Goal: Task Accomplishment & Management: Manage account settings

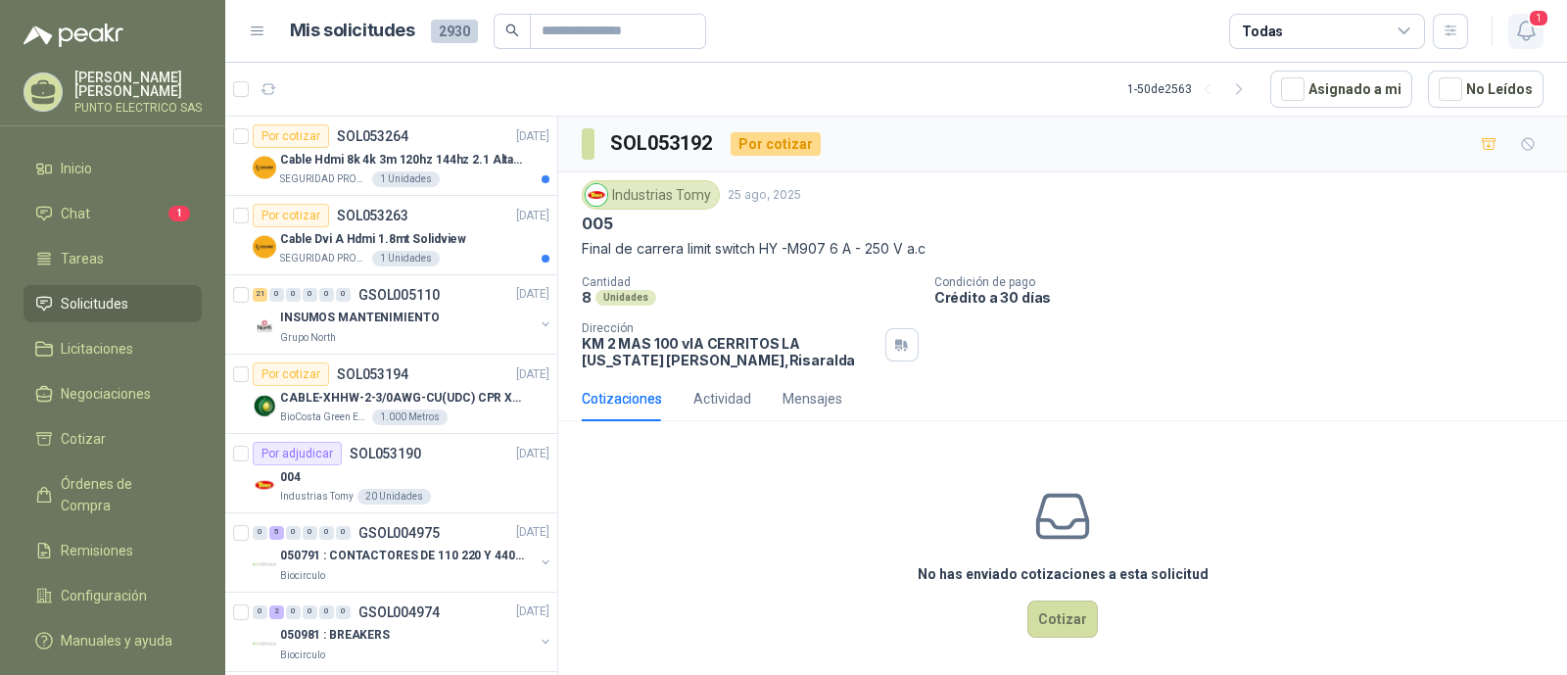
click at [1536, 23] on span "1" at bounding box center [1538, 18] width 22 height 19
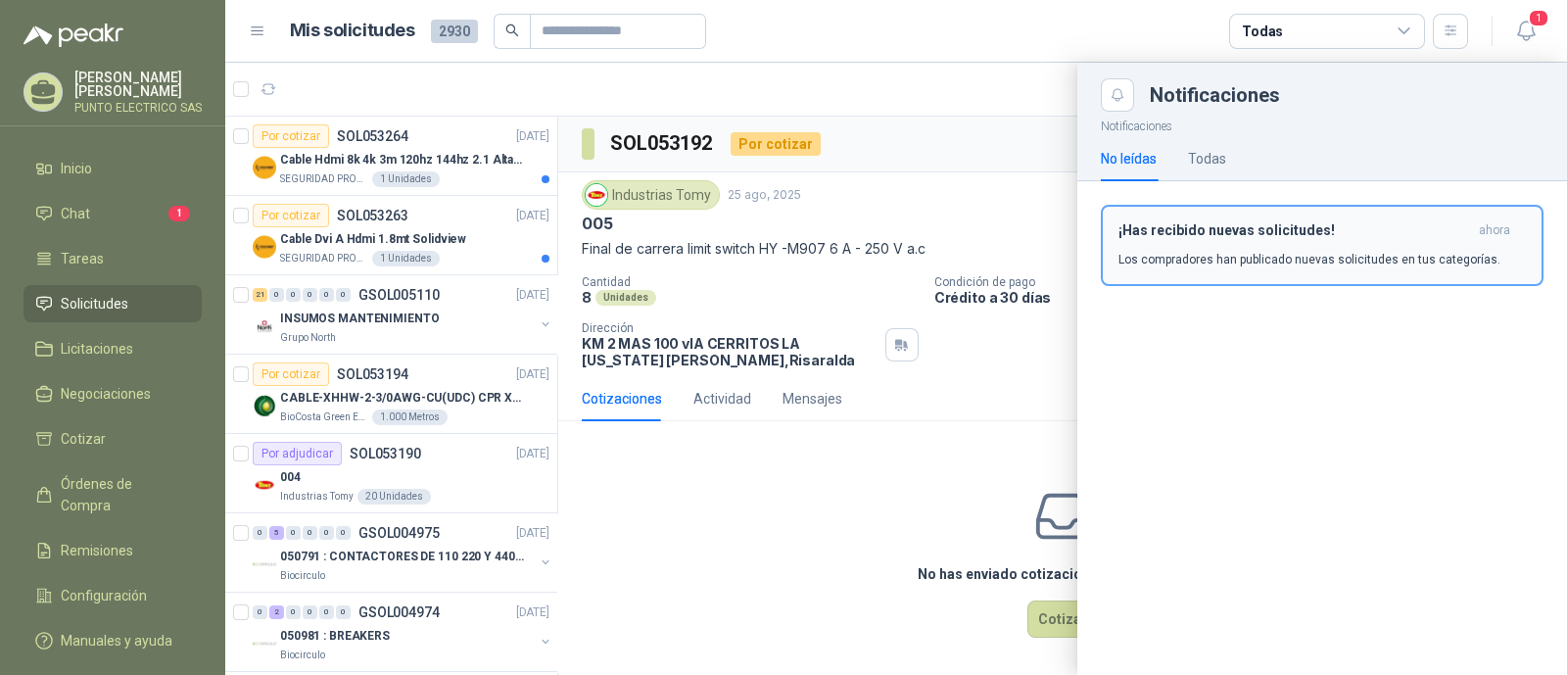
click at [1208, 252] on p "Los compradores han publicado nuevas solicitudes en tus categorías." at bounding box center [1309, 260] width 382 height 18
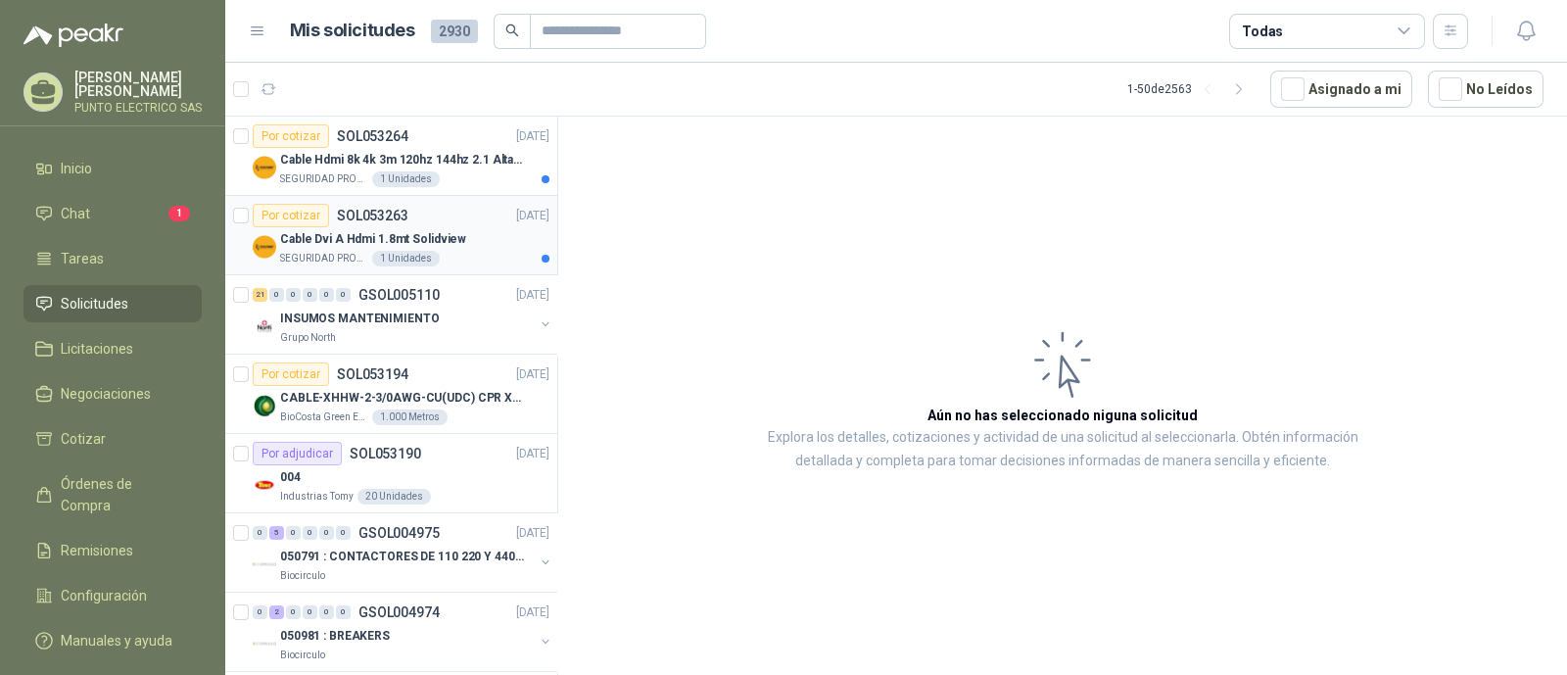
click at [463, 239] on div "Cable Dvi A Hdmi 1.8mt Solidview" at bounding box center [414, 238] width 269 height 23
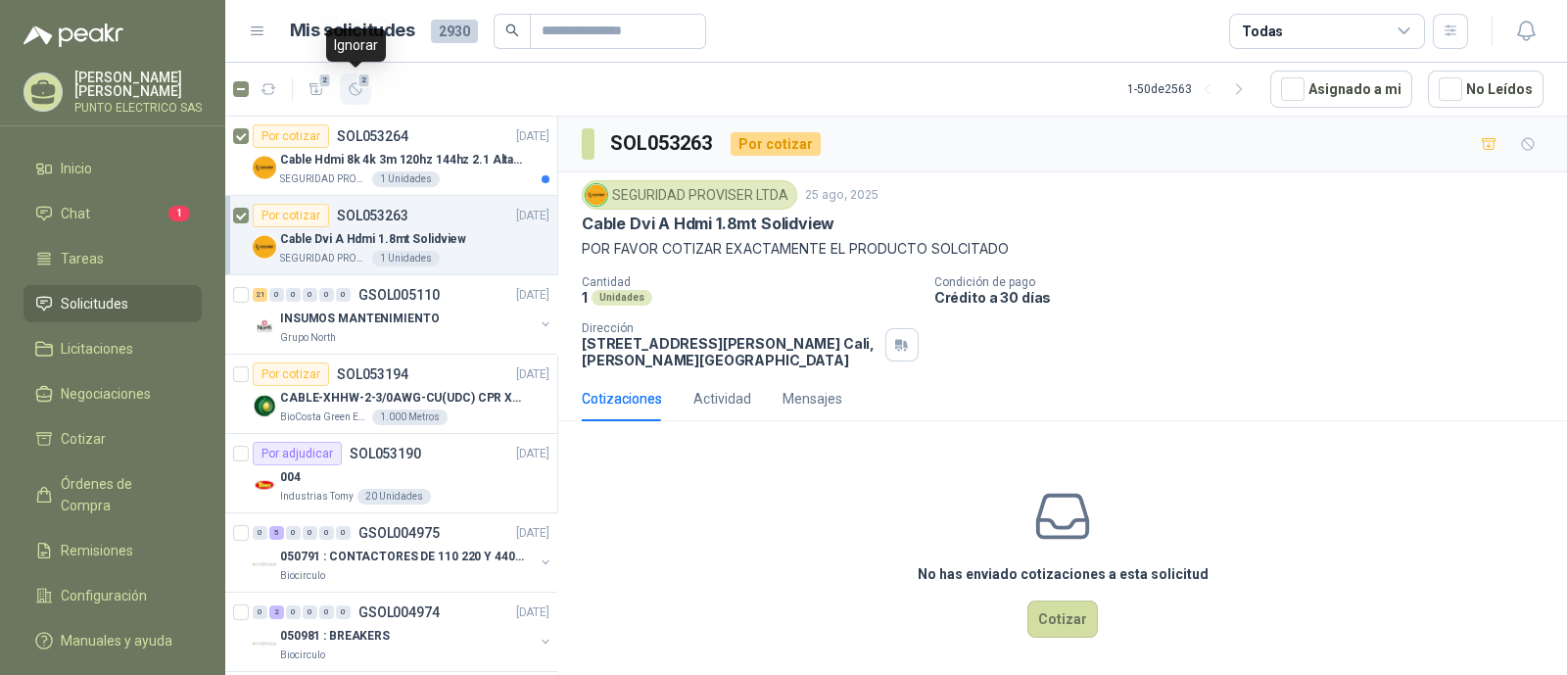
click at [363, 95] on button "2" at bounding box center [355, 88] width 31 height 31
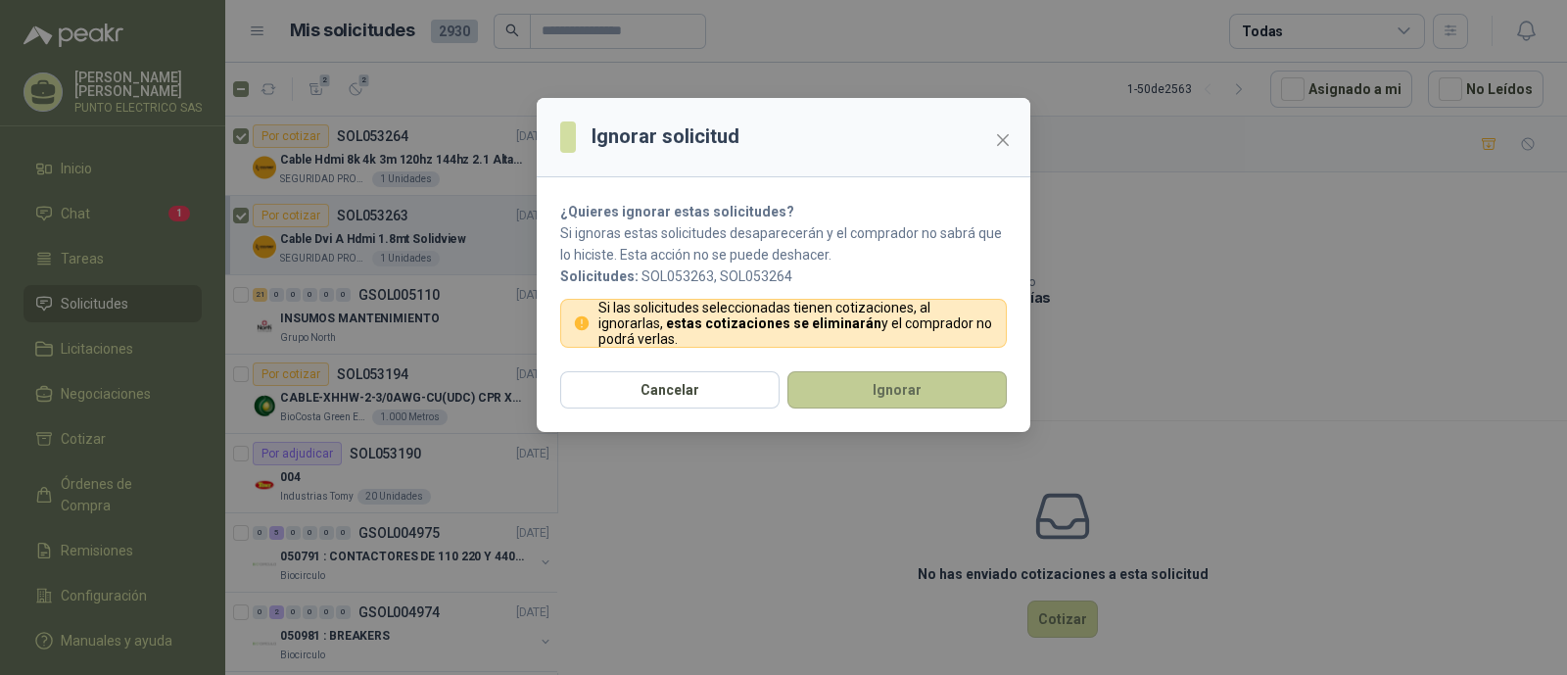
click at [947, 379] on button "Ignorar" at bounding box center [896, 389] width 219 height 37
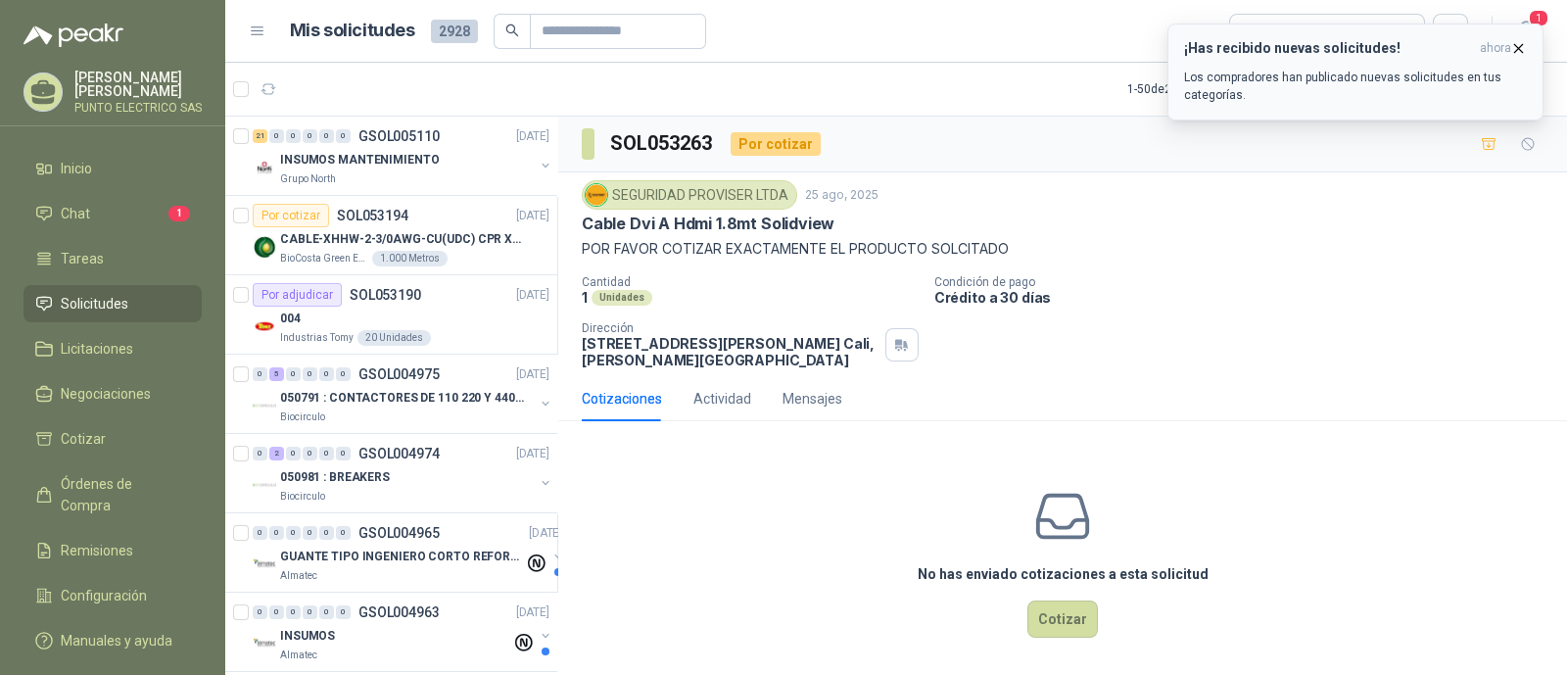
click at [1340, 82] on p "Los compradores han publicado nuevas solicitudes en tus categorías." at bounding box center [1355, 86] width 343 height 35
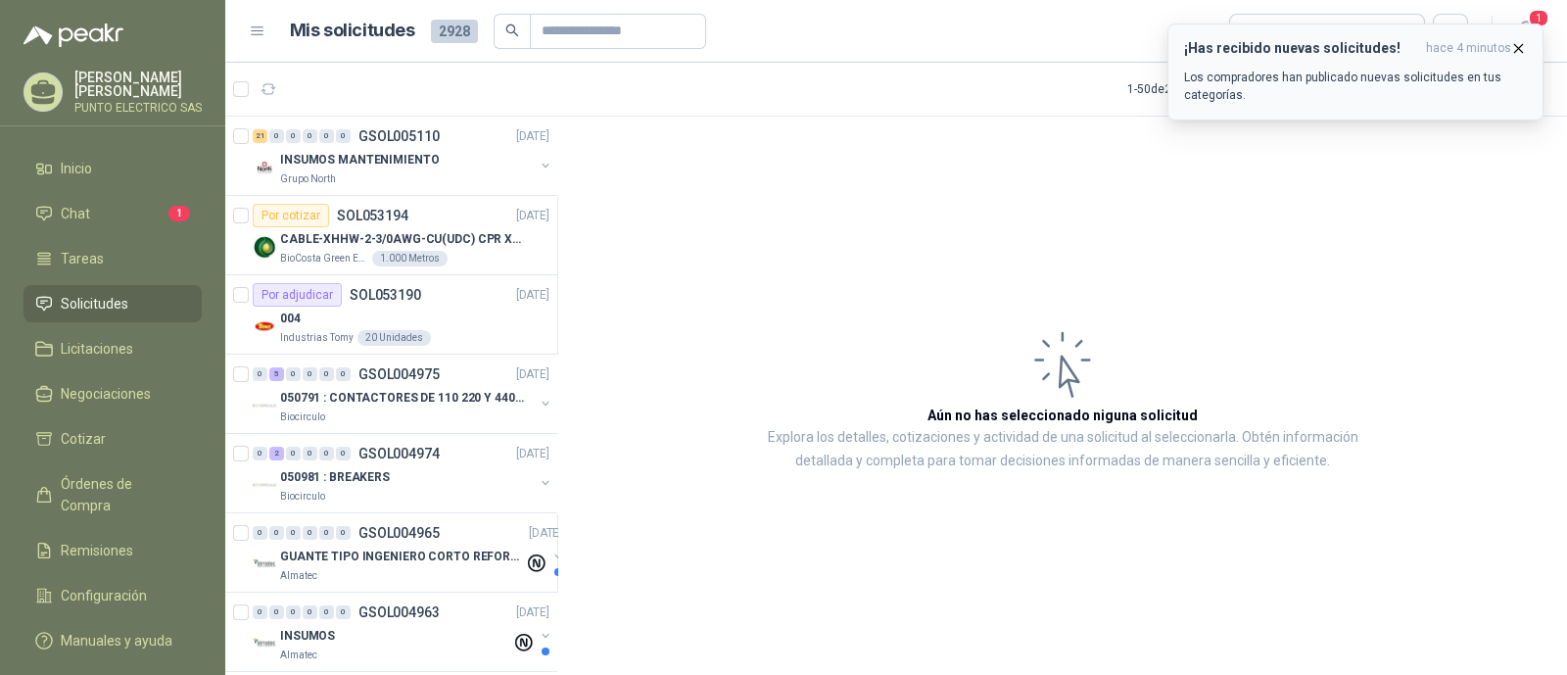
click at [1332, 88] on p "Los compradores han publicado nuevas solicitudes en tus categorías." at bounding box center [1355, 86] width 343 height 35
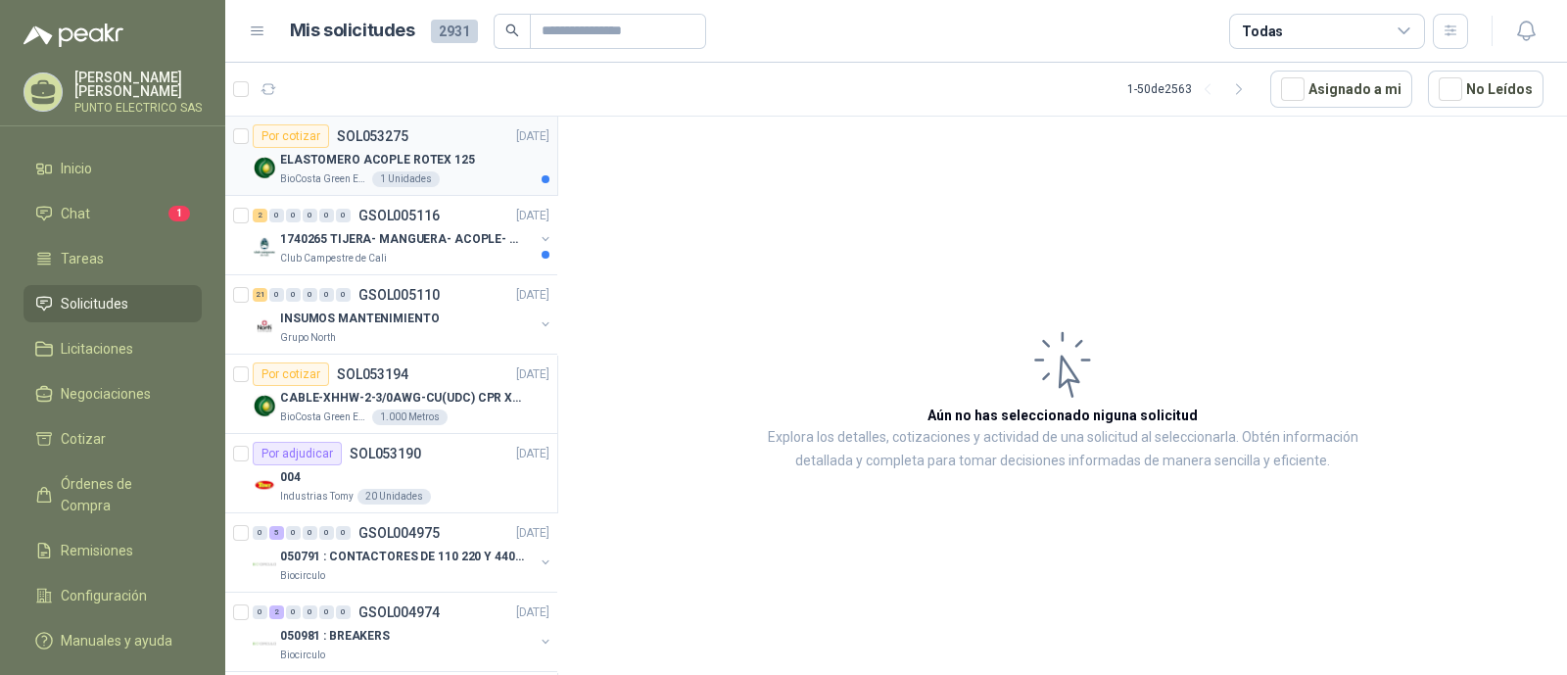
click at [449, 151] on p "ELASTOMERO ACOPLE ROTEX 125" at bounding box center [377, 160] width 195 height 19
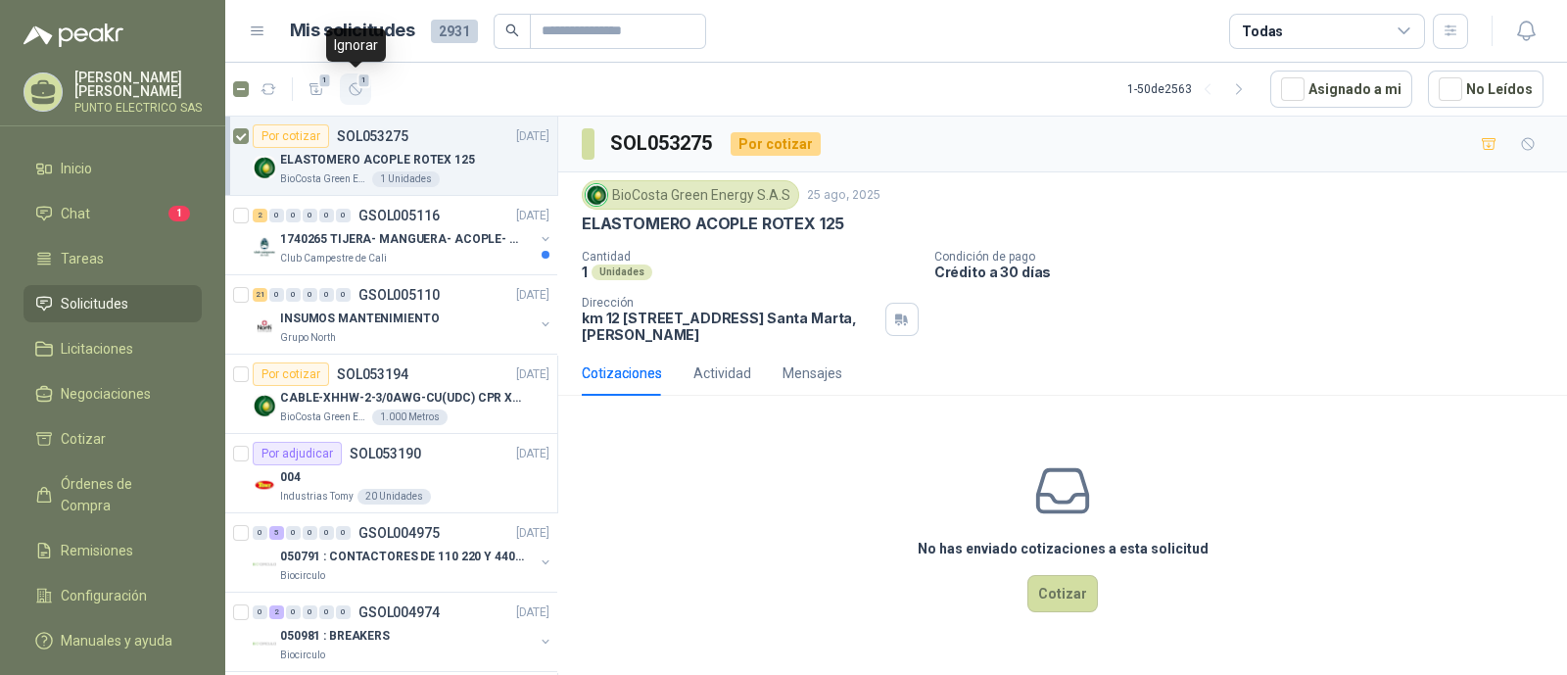
click at [360, 90] on icon "button" at bounding box center [356, 89] width 17 height 17
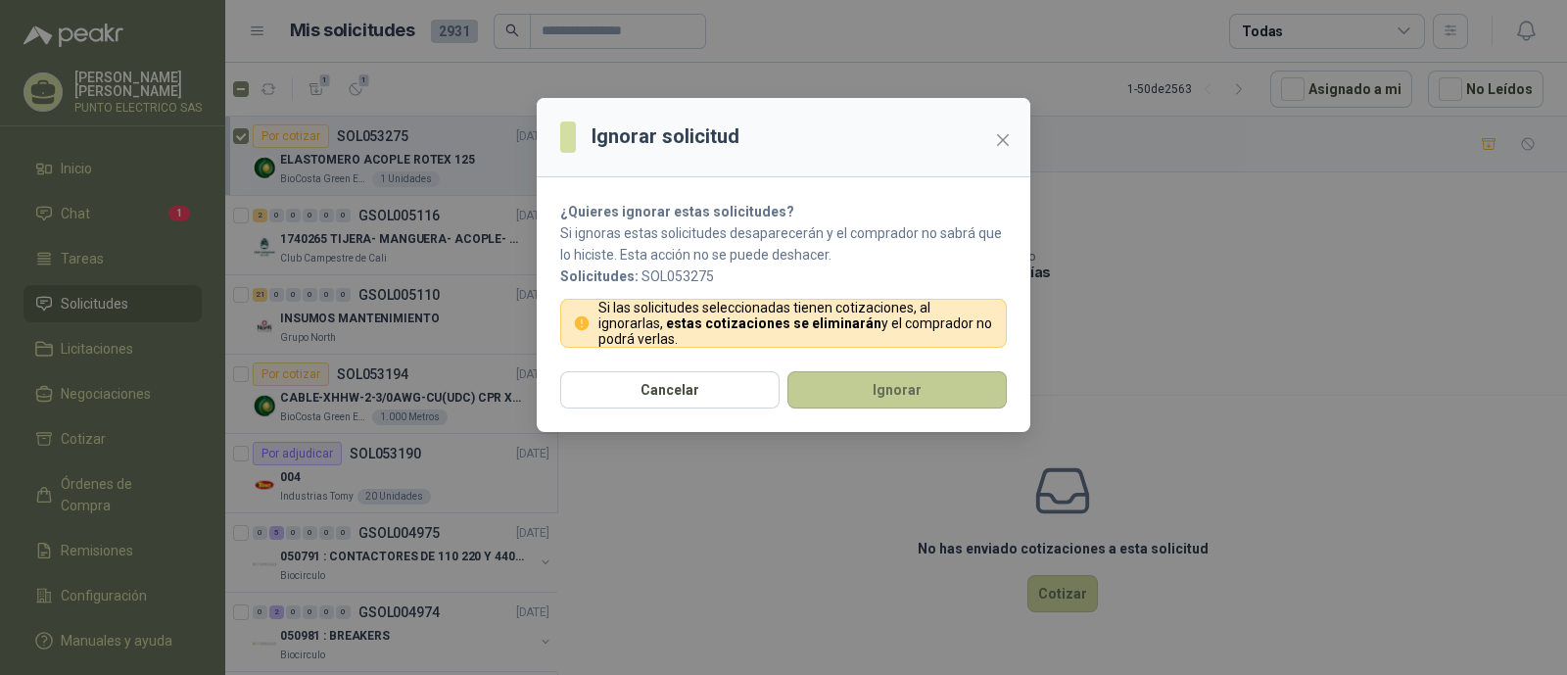
click at [920, 392] on button "Ignorar" at bounding box center [896, 389] width 219 height 37
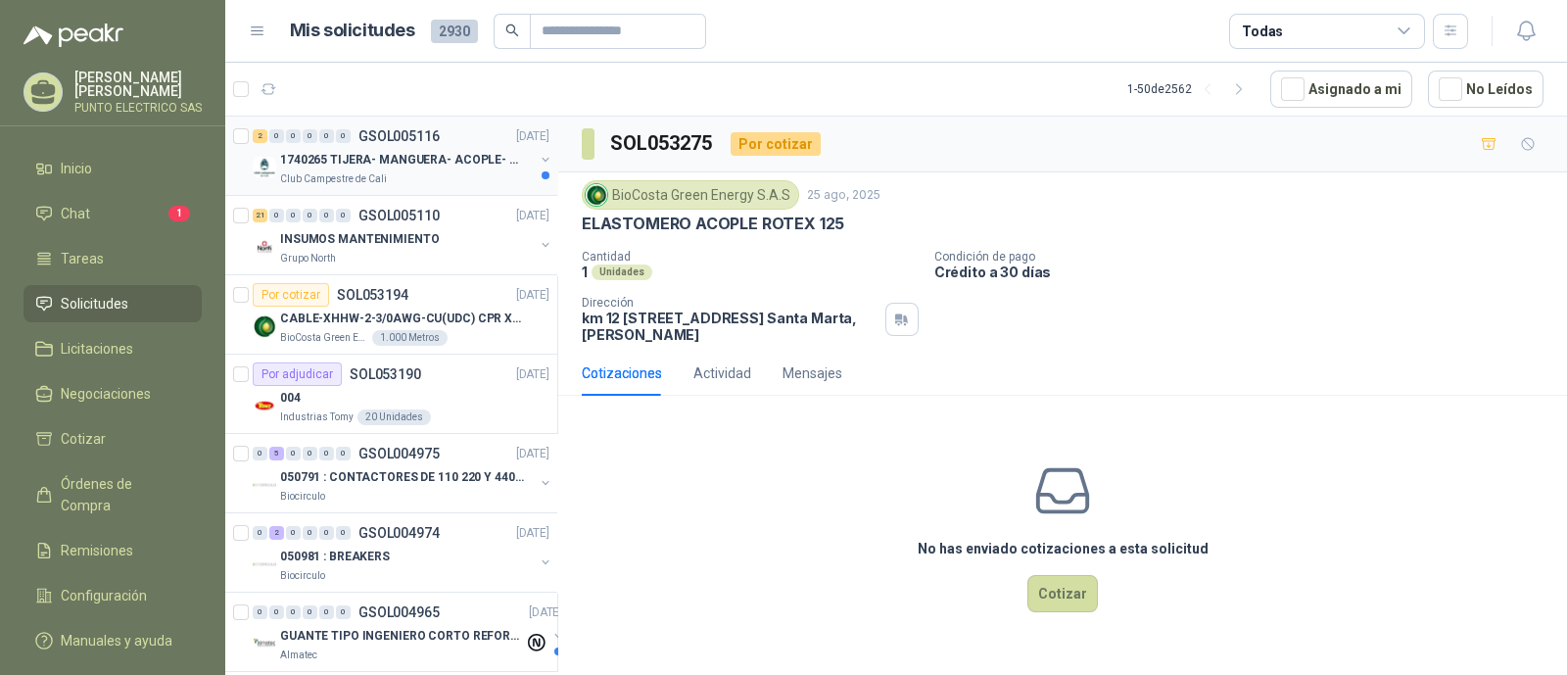
click at [435, 151] on p "1740265 TIJERA- MANGUERA- ACOPLE- SURTIDORES" at bounding box center [402, 160] width 244 height 19
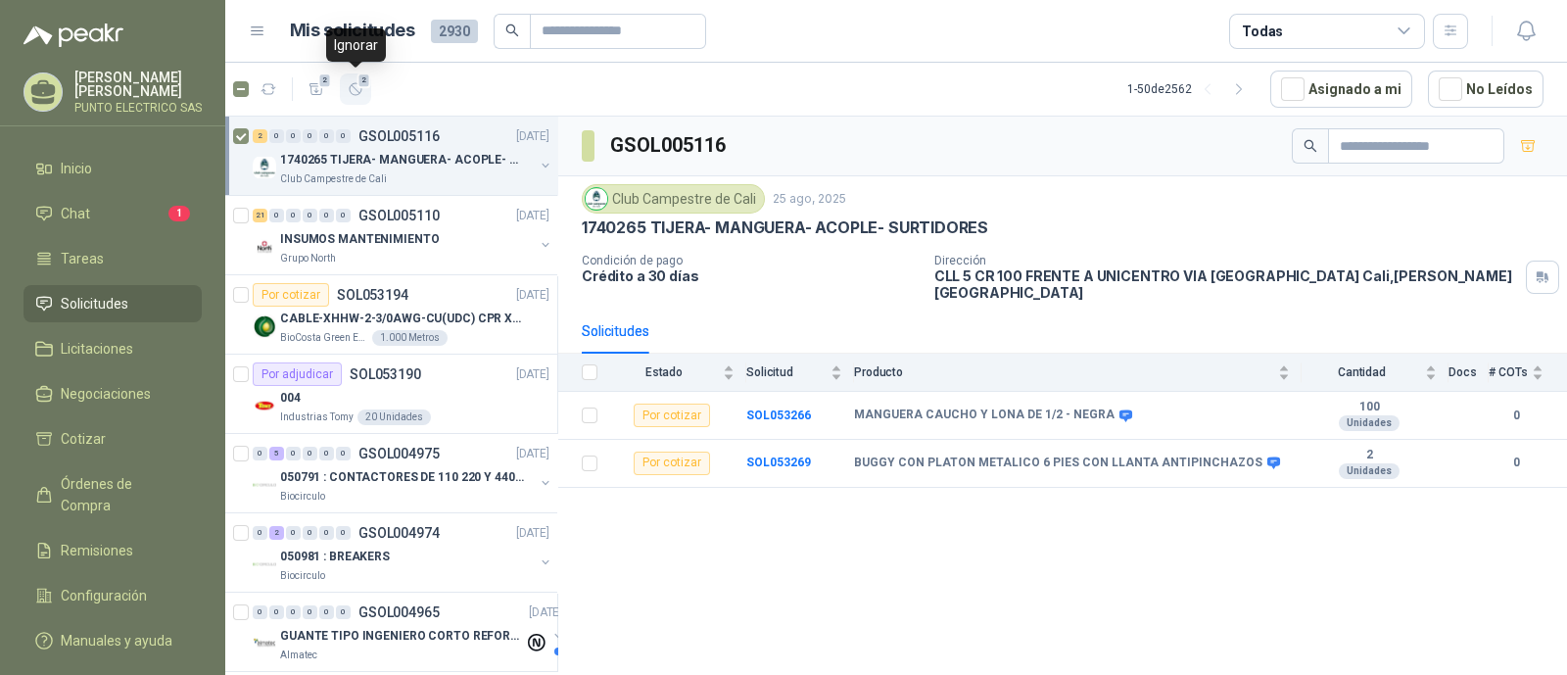
click at [357, 90] on icon "button" at bounding box center [356, 89] width 17 height 17
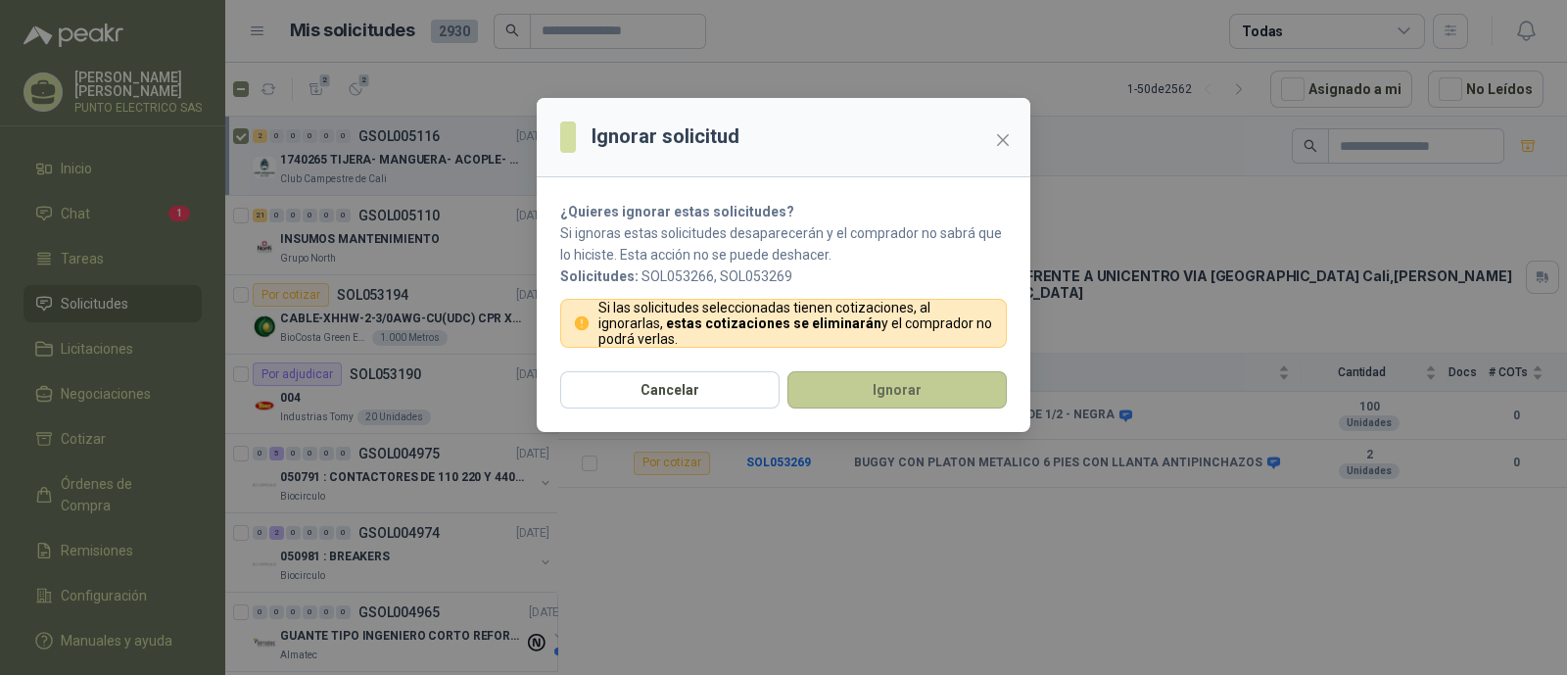
click at [918, 388] on button "Ignorar" at bounding box center [896, 389] width 219 height 37
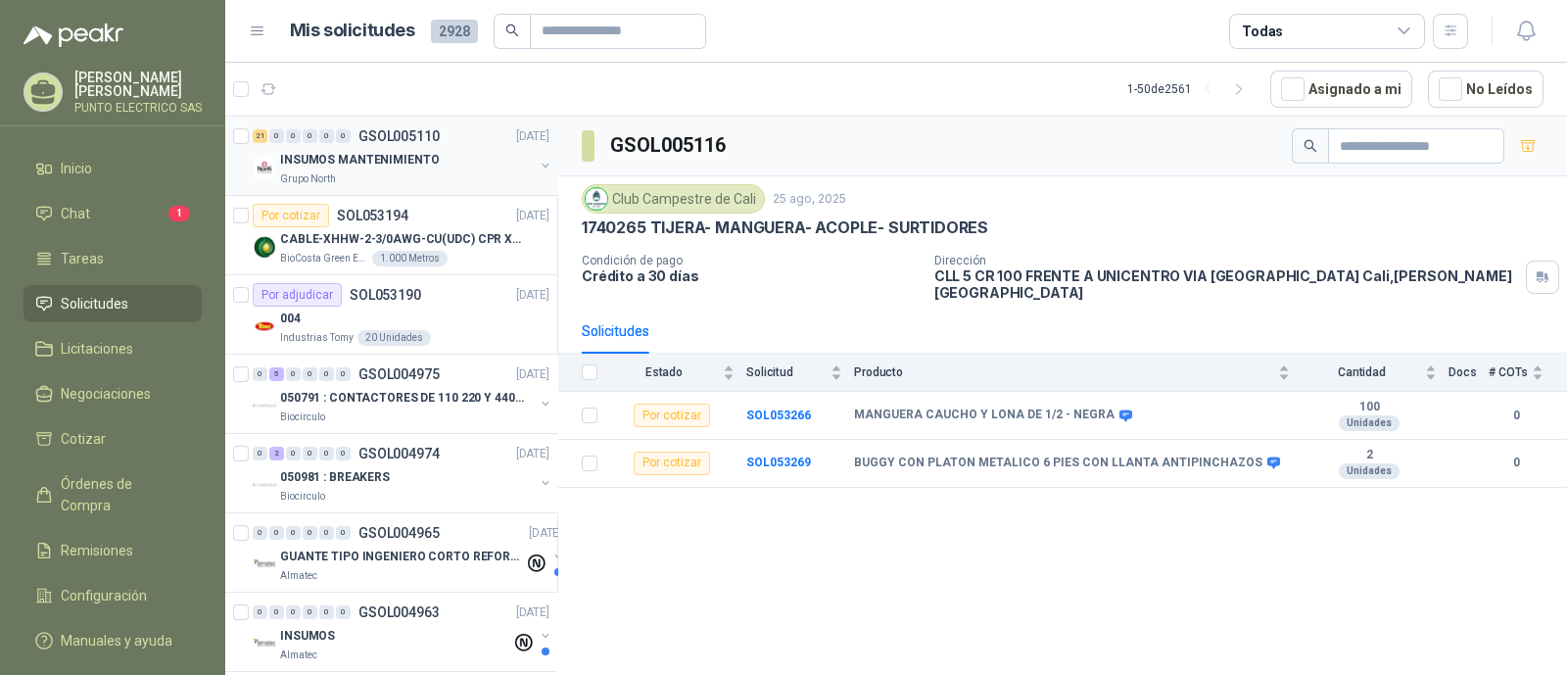
click at [377, 171] on div "Grupo North" at bounding box center [407, 179] width 254 height 16
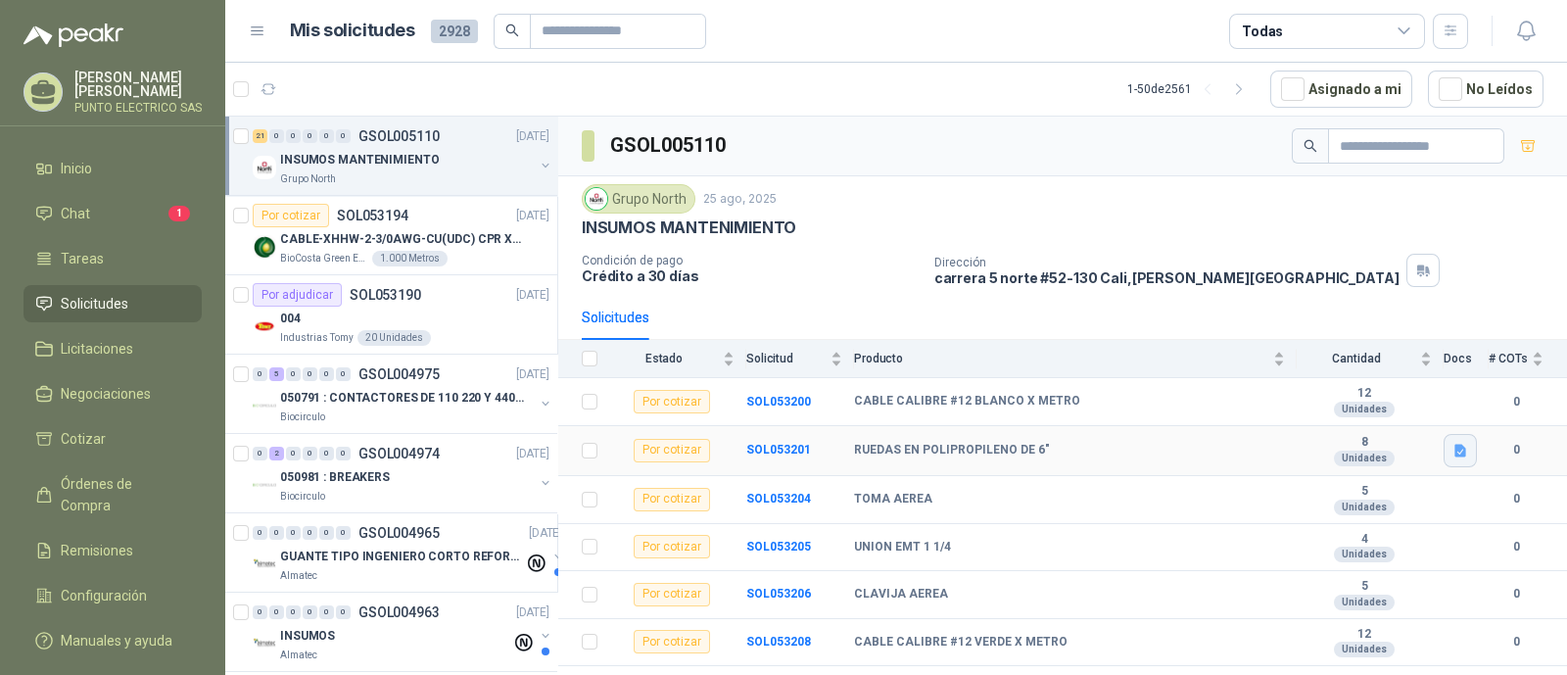
click at [1454, 452] on icon "button" at bounding box center [1460, 450] width 12 height 13
click at [1209, 485] on td "TOMA AEREA" at bounding box center [1075, 500] width 443 height 48
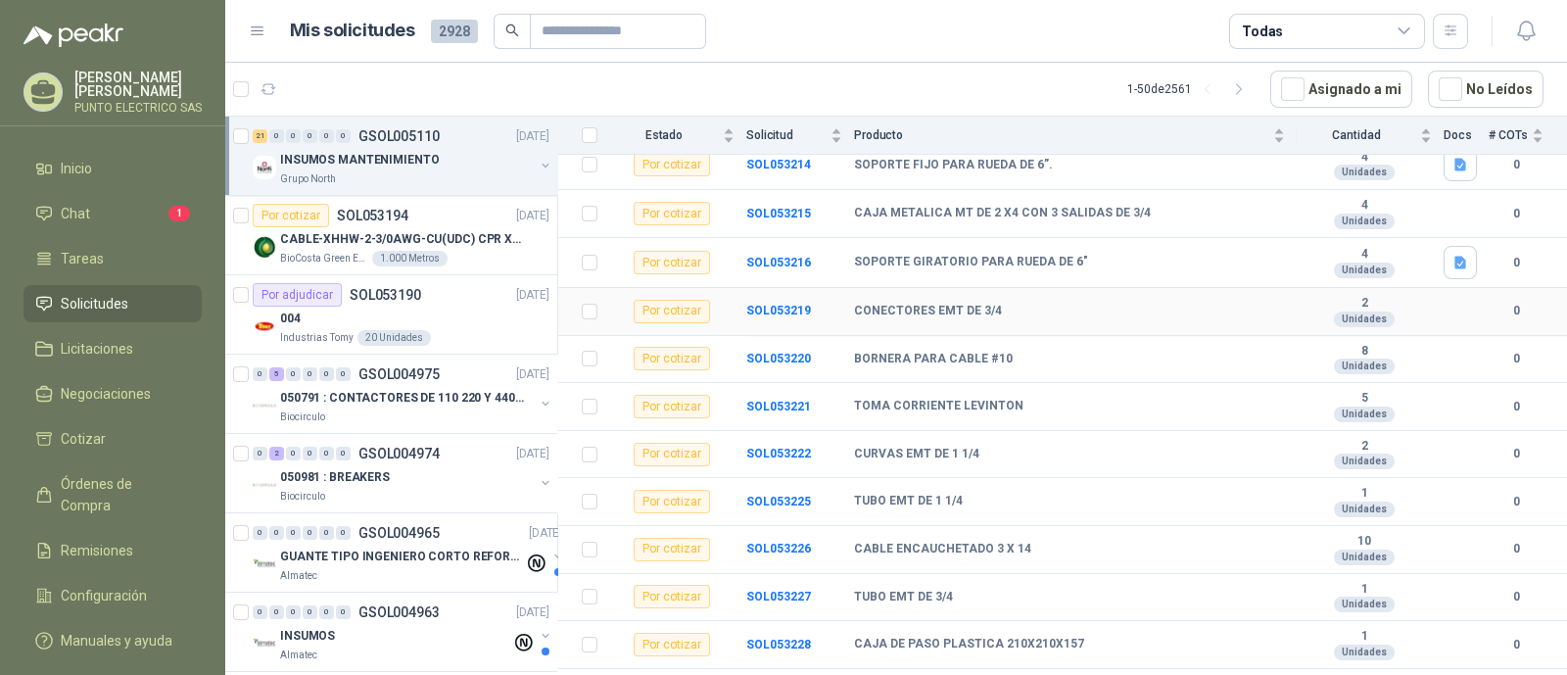
scroll to position [704, 0]
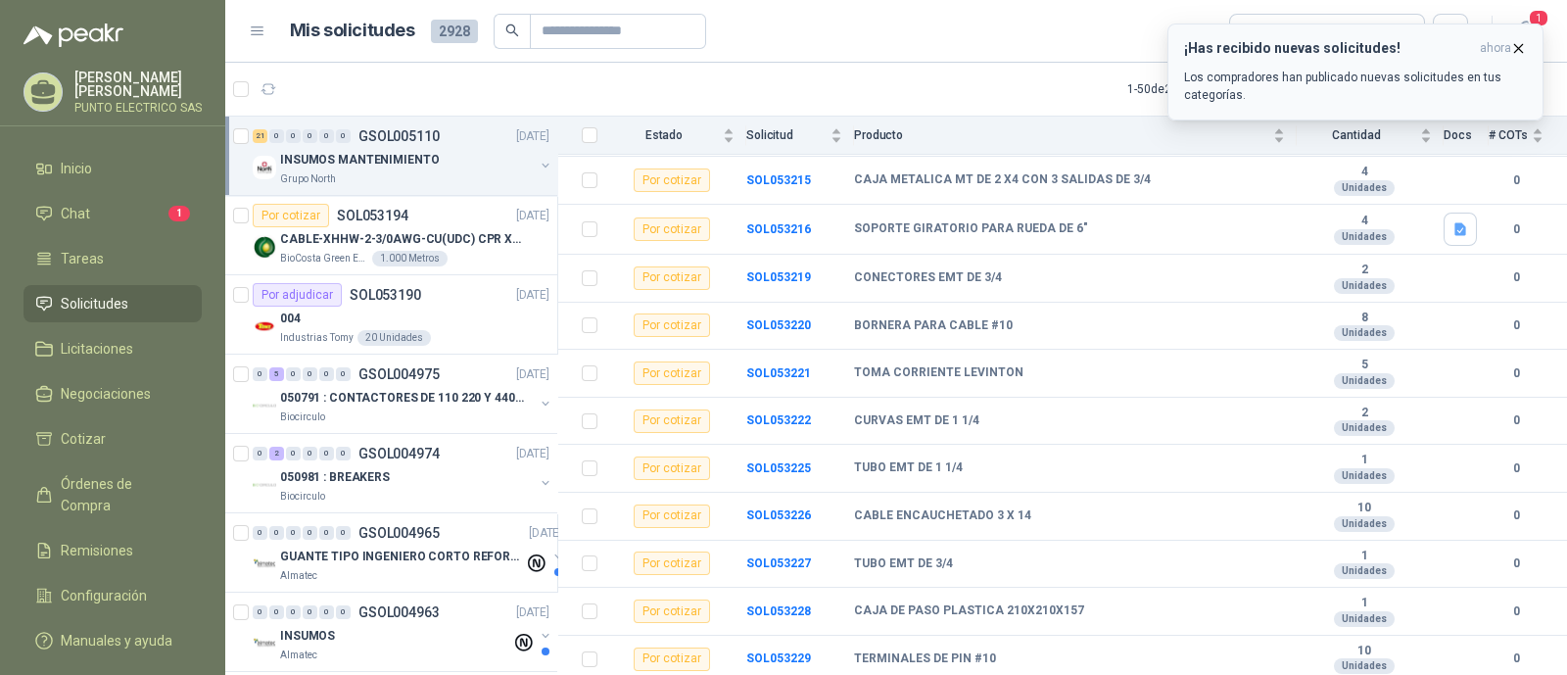
click at [1260, 65] on div "¡Has recibido nuevas solicitudes! ahora Los compradores han publicado nuevas so…" at bounding box center [1355, 72] width 343 height 64
